Goal: Information Seeking & Learning: Learn about a topic

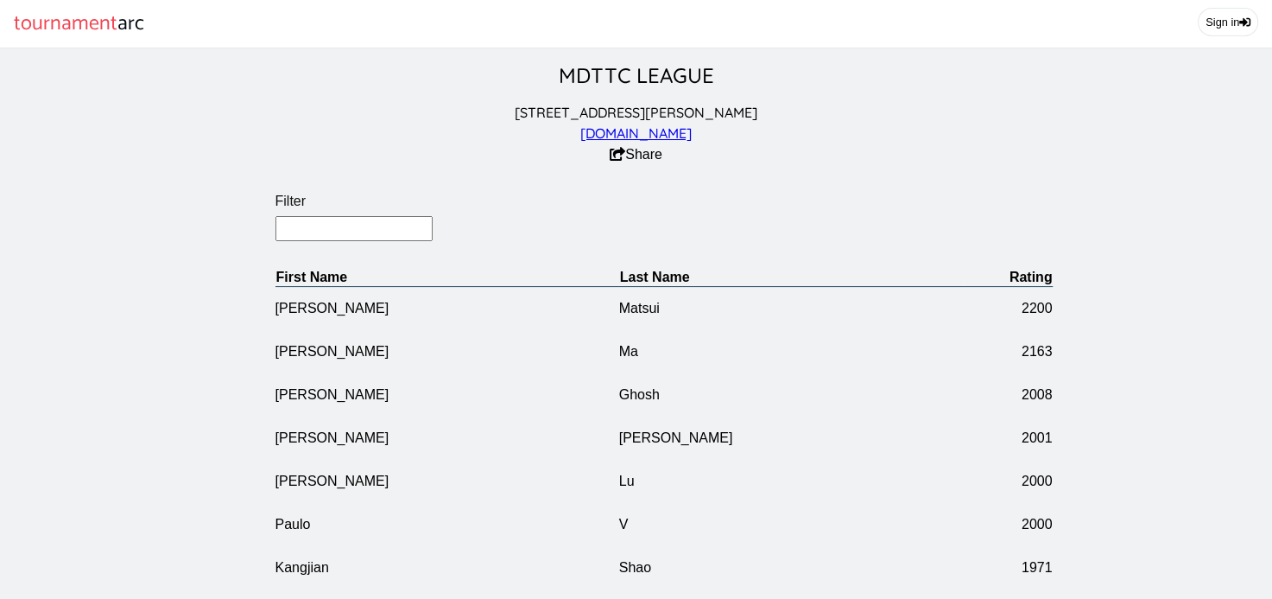
click at [374, 227] on input "Filter" at bounding box center [355, 228] width 158 height 25
type input "sun"
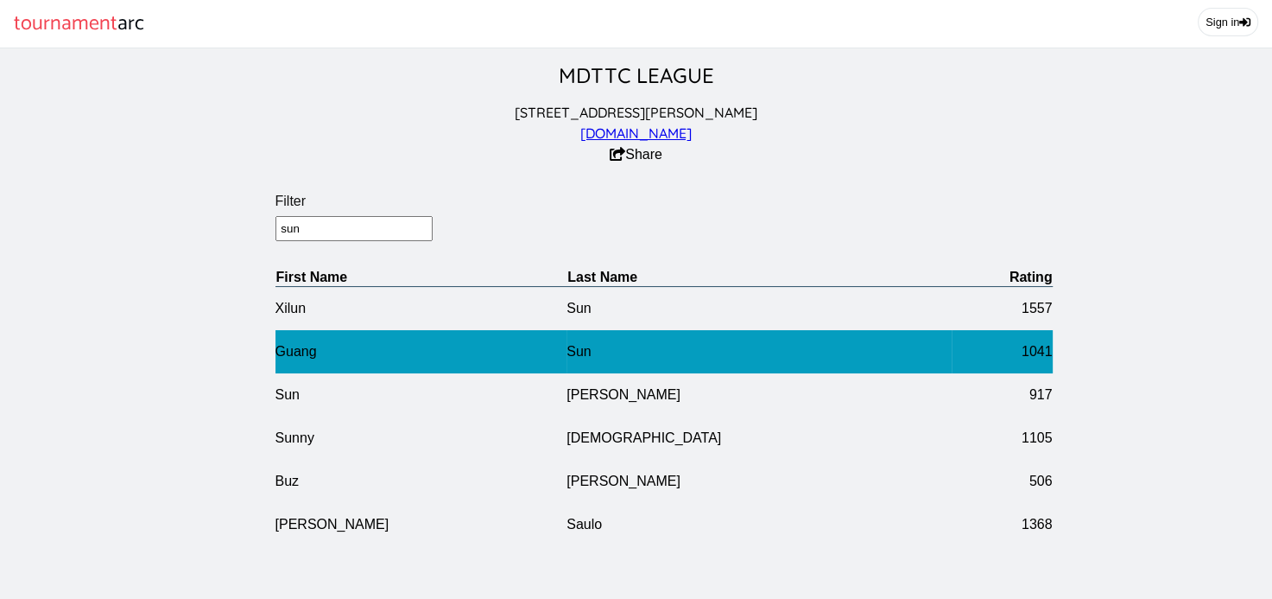
click at [357, 347] on td "Guang" at bounding box center [422, 351] width 292 height 43
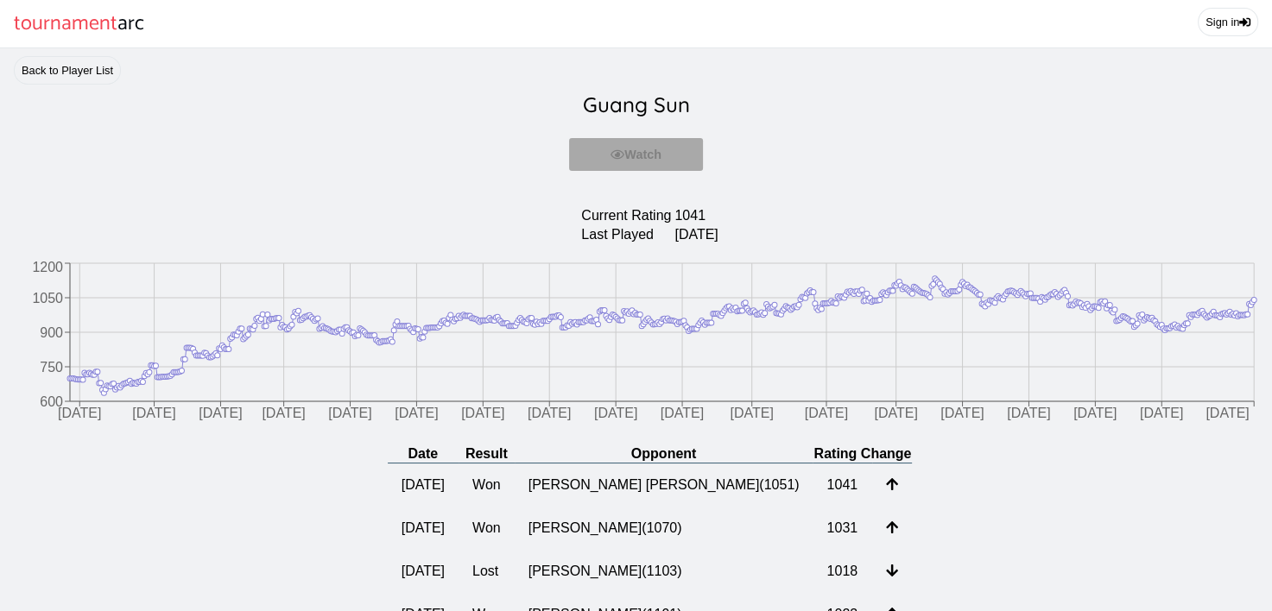
drag, startPoint x: 1277, startPoint y: 26, endPoint x: 954, endPoint y: 144, distance: 344.8
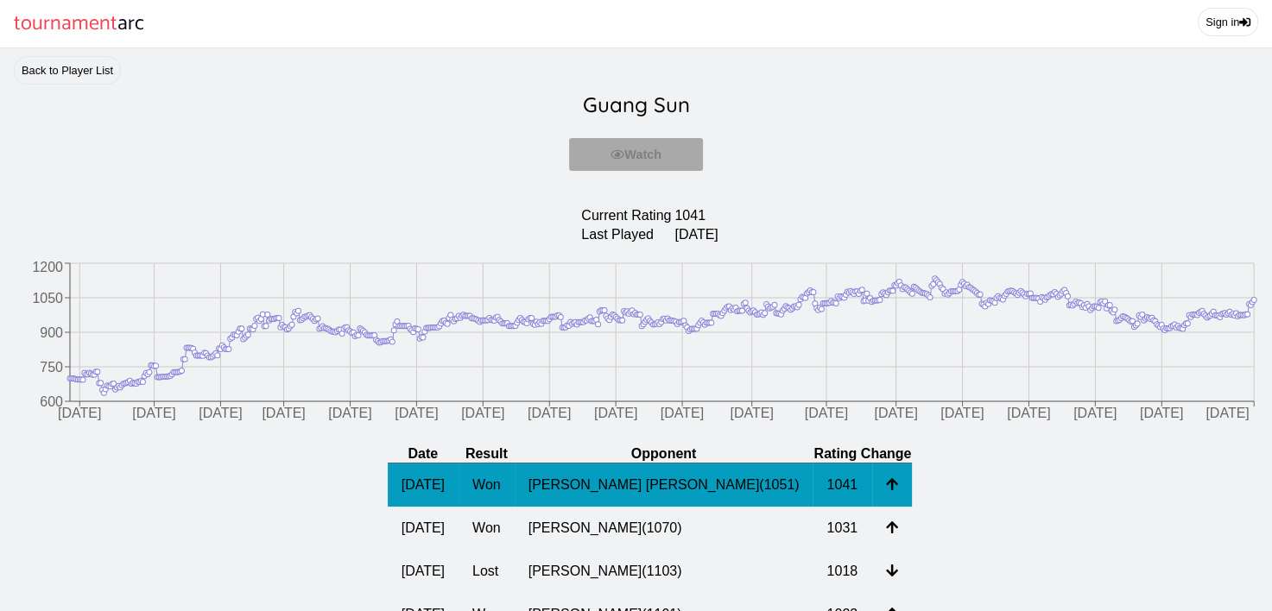
click at [630, 484] on td "[PERSON_NAME] [PERSON_NAME] ( 1051 )" at bounding box center [664, 486] width 299 height 44
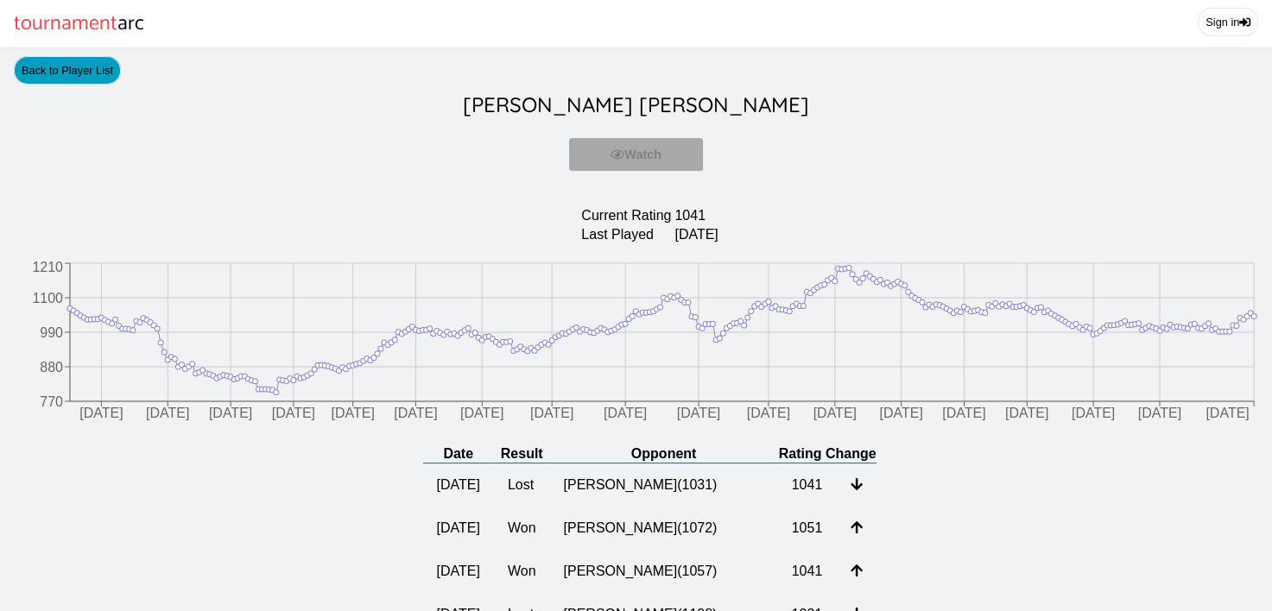
click at [101, 74] on link "Back to Player List" at bounding box center [67, 70] width 107 height 29
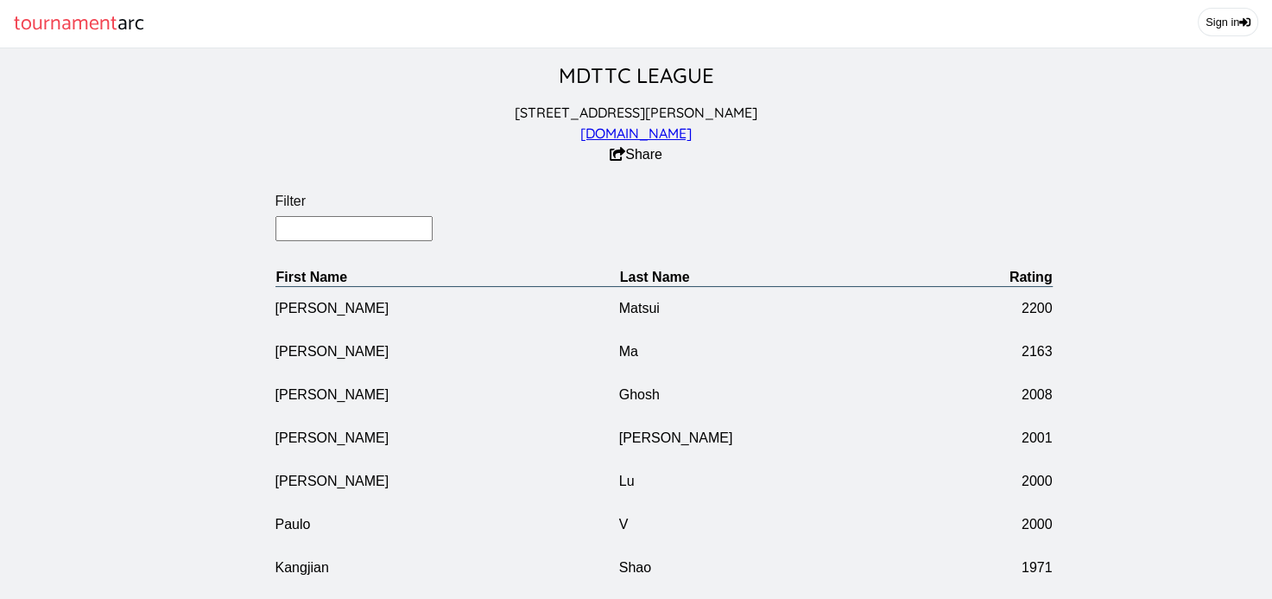
click at [361, 235] on input "Filter" at bounding box center [355, 228] width 158 height 25
type input "[PERSON_NAME]"
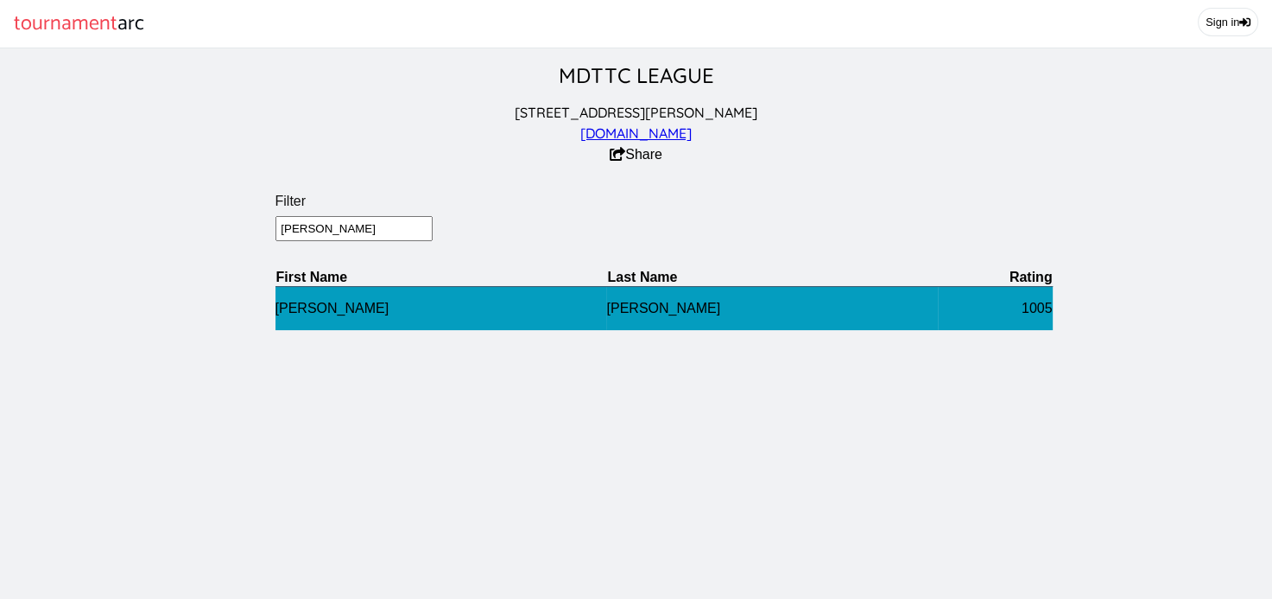
click at [572, 308] on td "[PERSON_NAME]" at bounding box center [442, 308] width 332 height 44
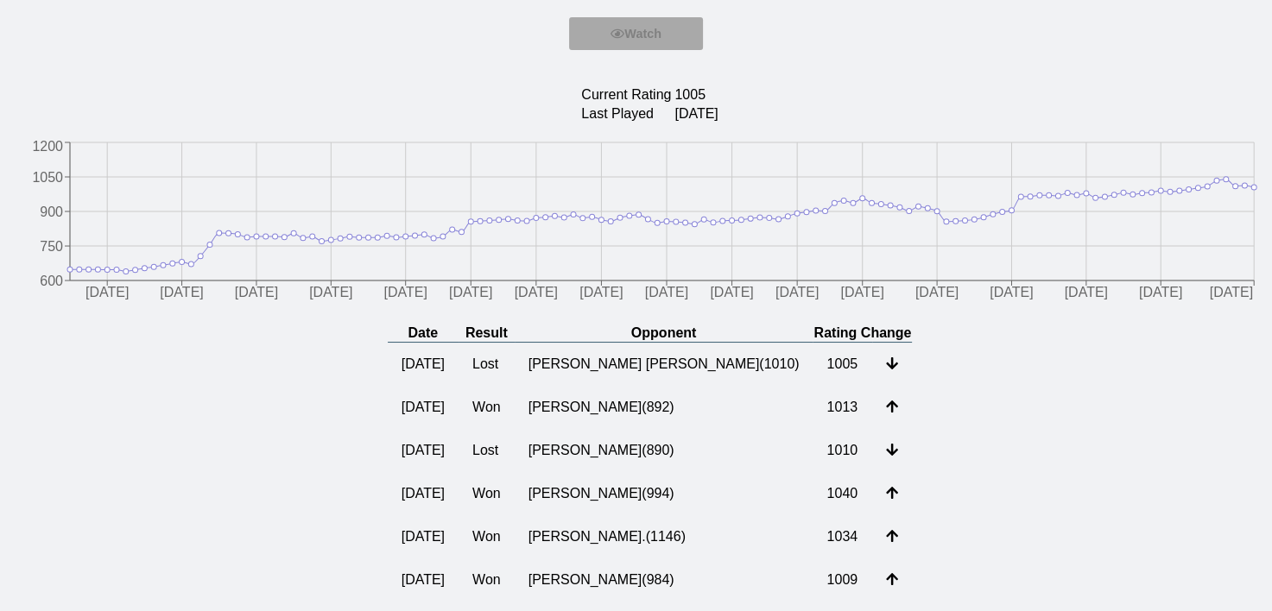
scroll to position [144, 0]
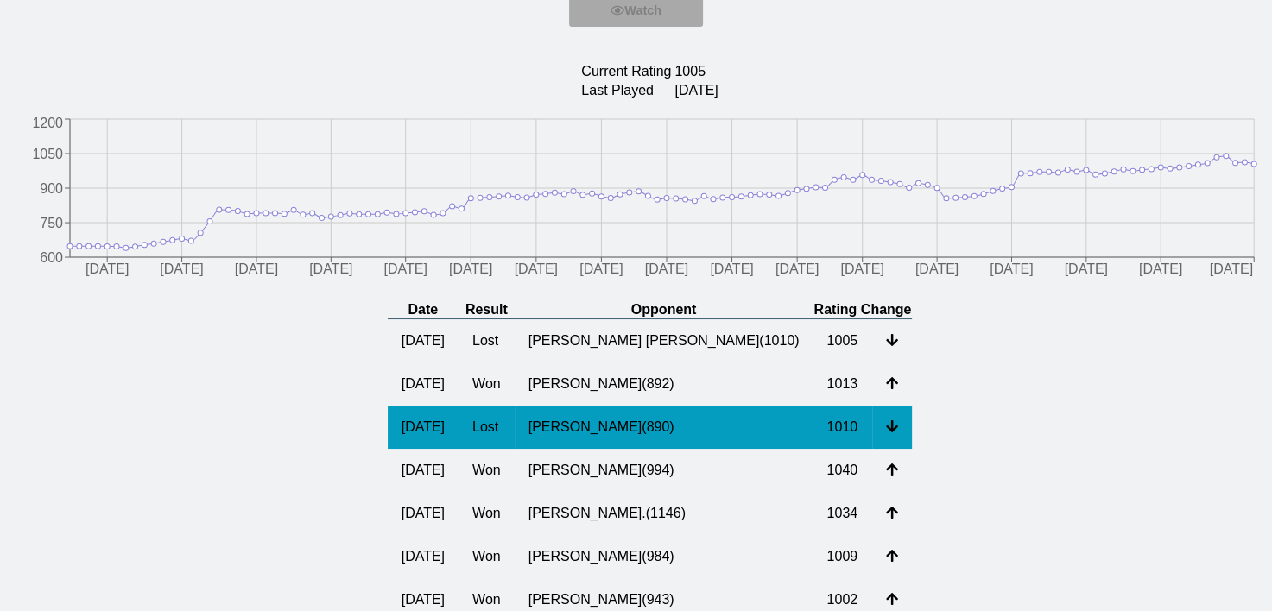
click at [641, 428] on td "[PERSON_NAME] ( 890 )" at bounding box center [664, 427] width 299 height 43
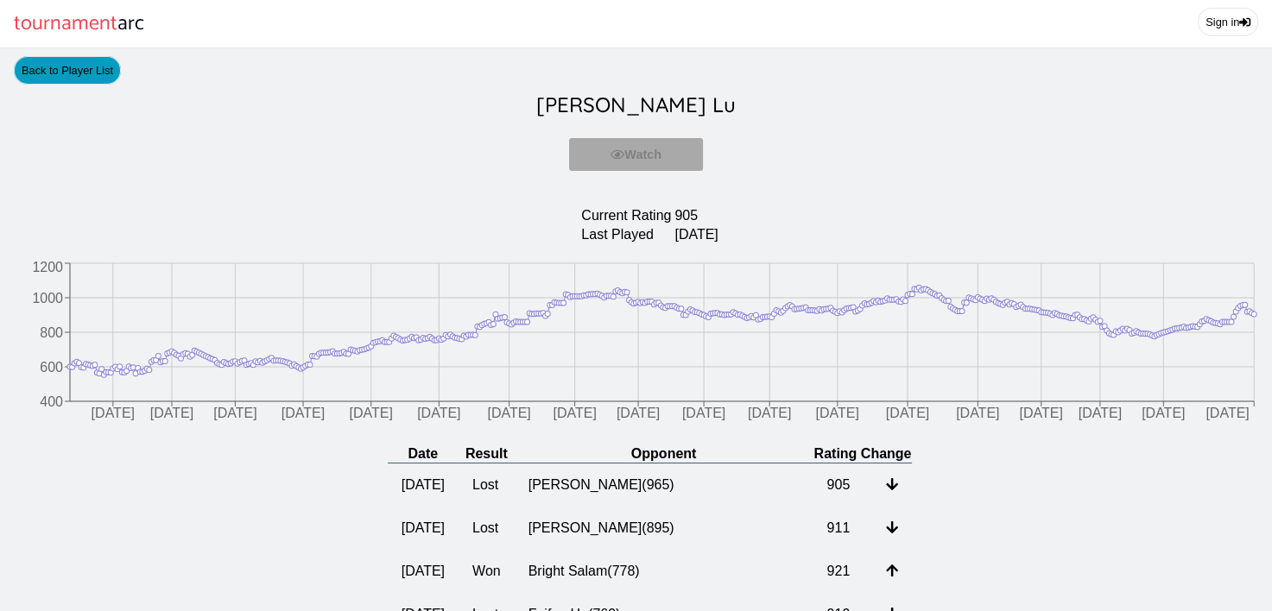
click at [52, 67] on link "Back to Player List" at bounding box center [67, 70] width 107 height 29
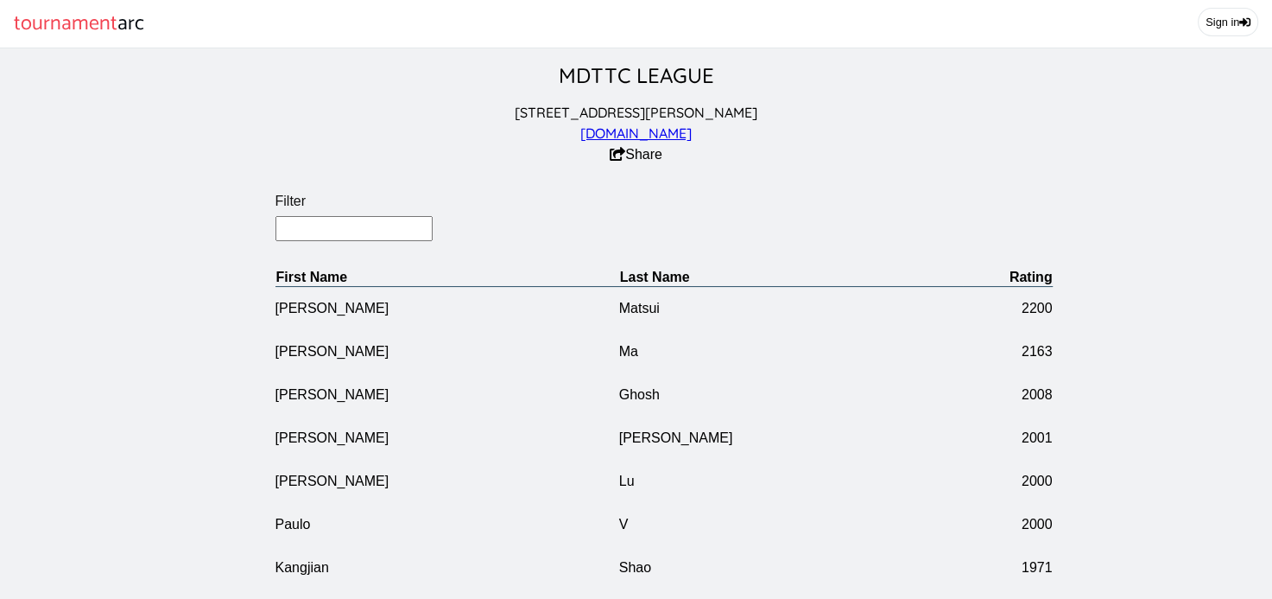
click at [321, 230] on input "Filter" at bounding box center [355, 228] width 158 height 25
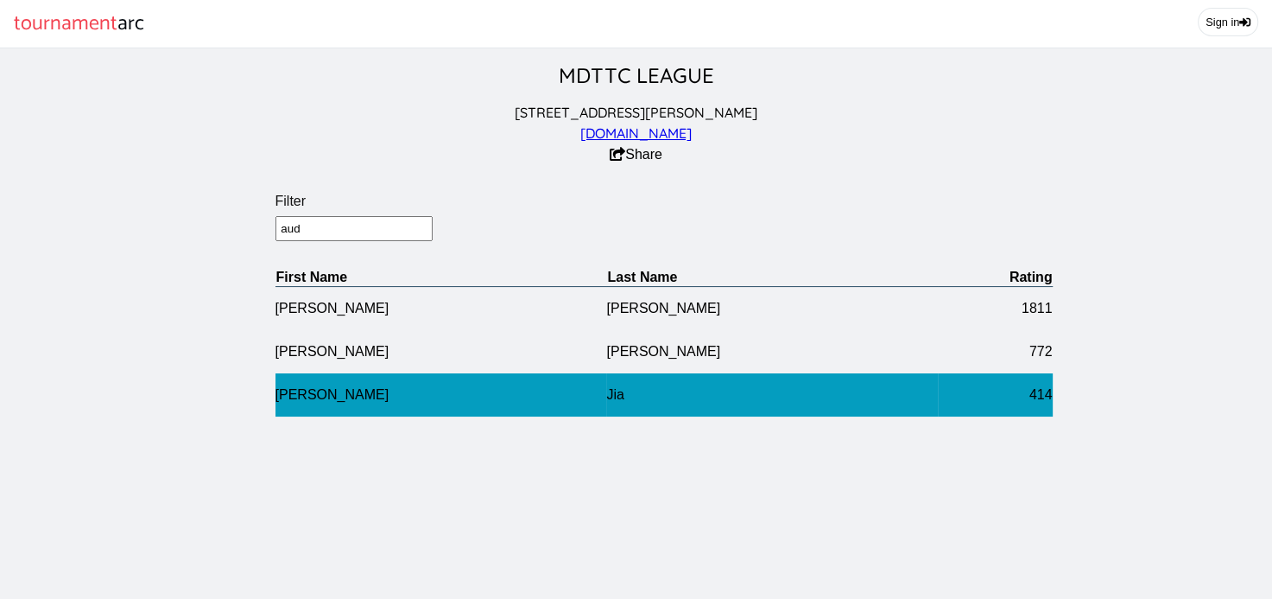
type input "aud"
click at [495, 385] on td "[PERSON_NAME]" at bounding box center [442, 394] width 332 height 43
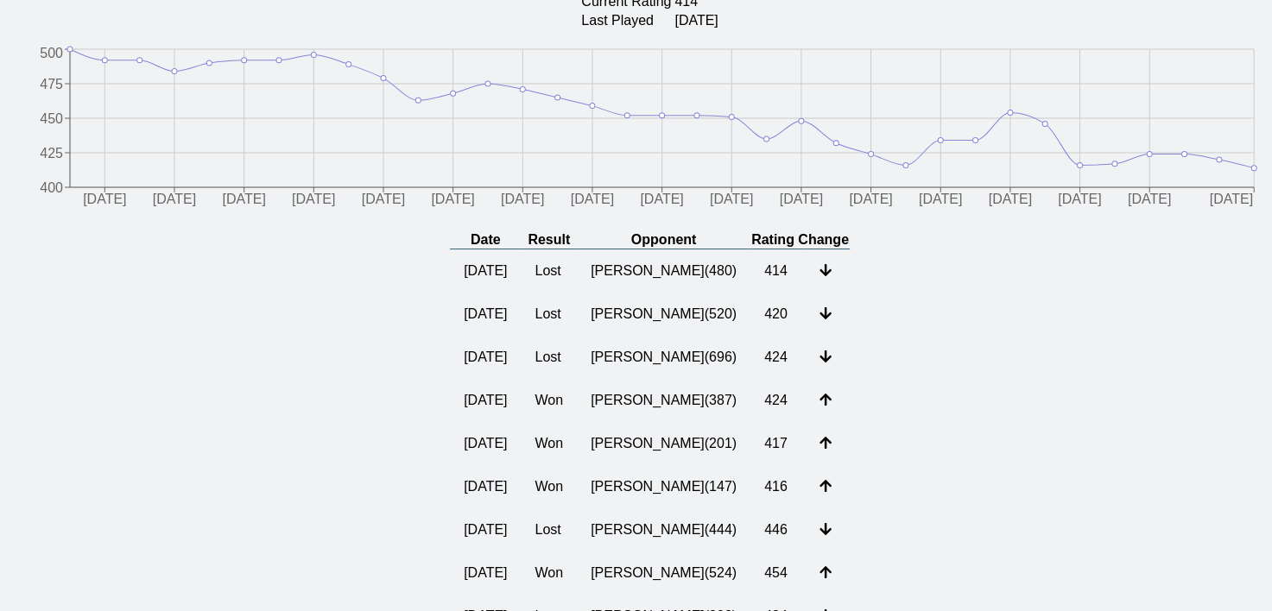
scroll to position [144, 0]
